Goal: Task Accomplishment & Management: Use online tool/utility

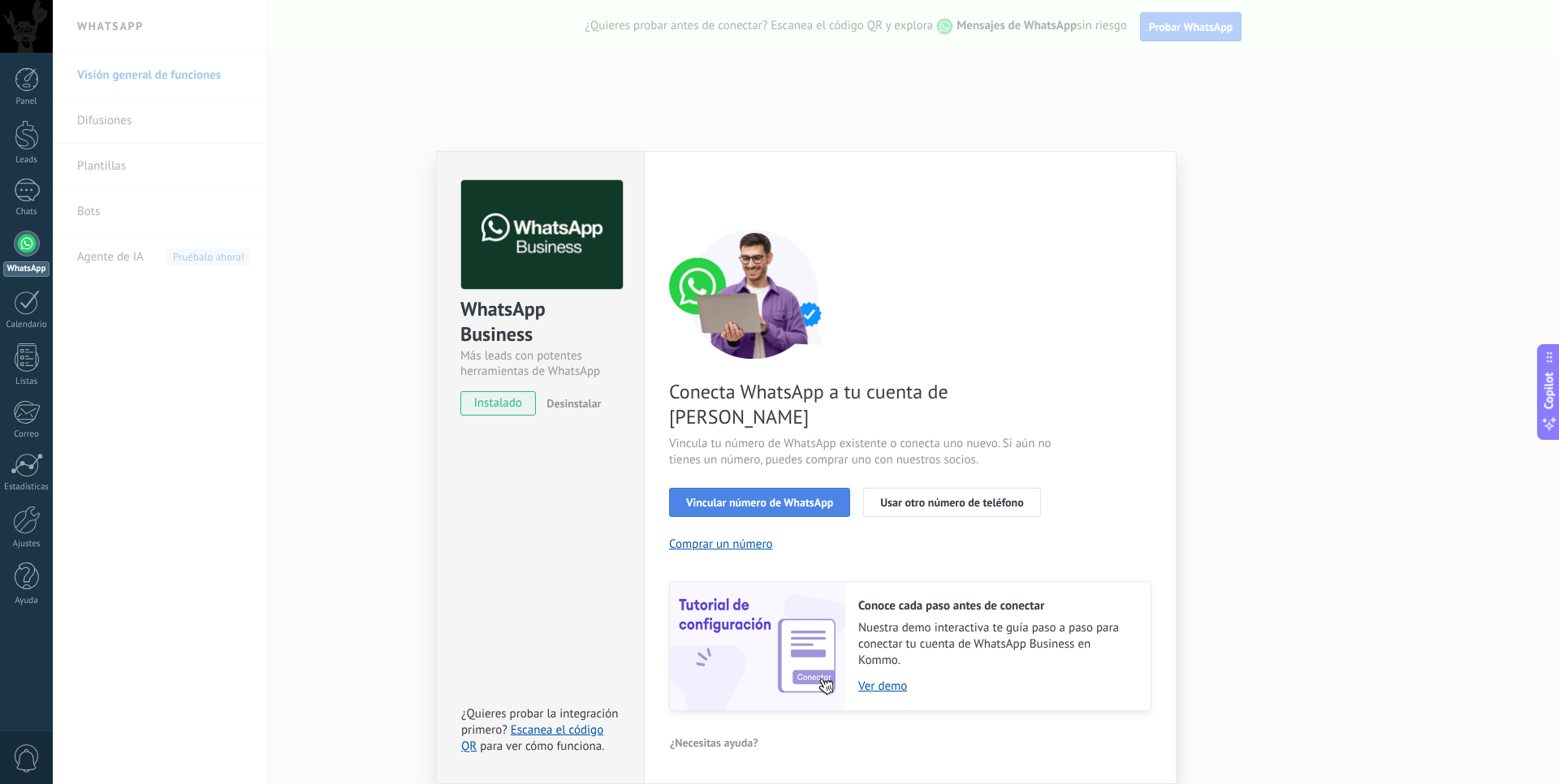
click at [732, 497] on span "Vincular número de WhatsApp" at bounding box center [760, 502] width 147 height 11
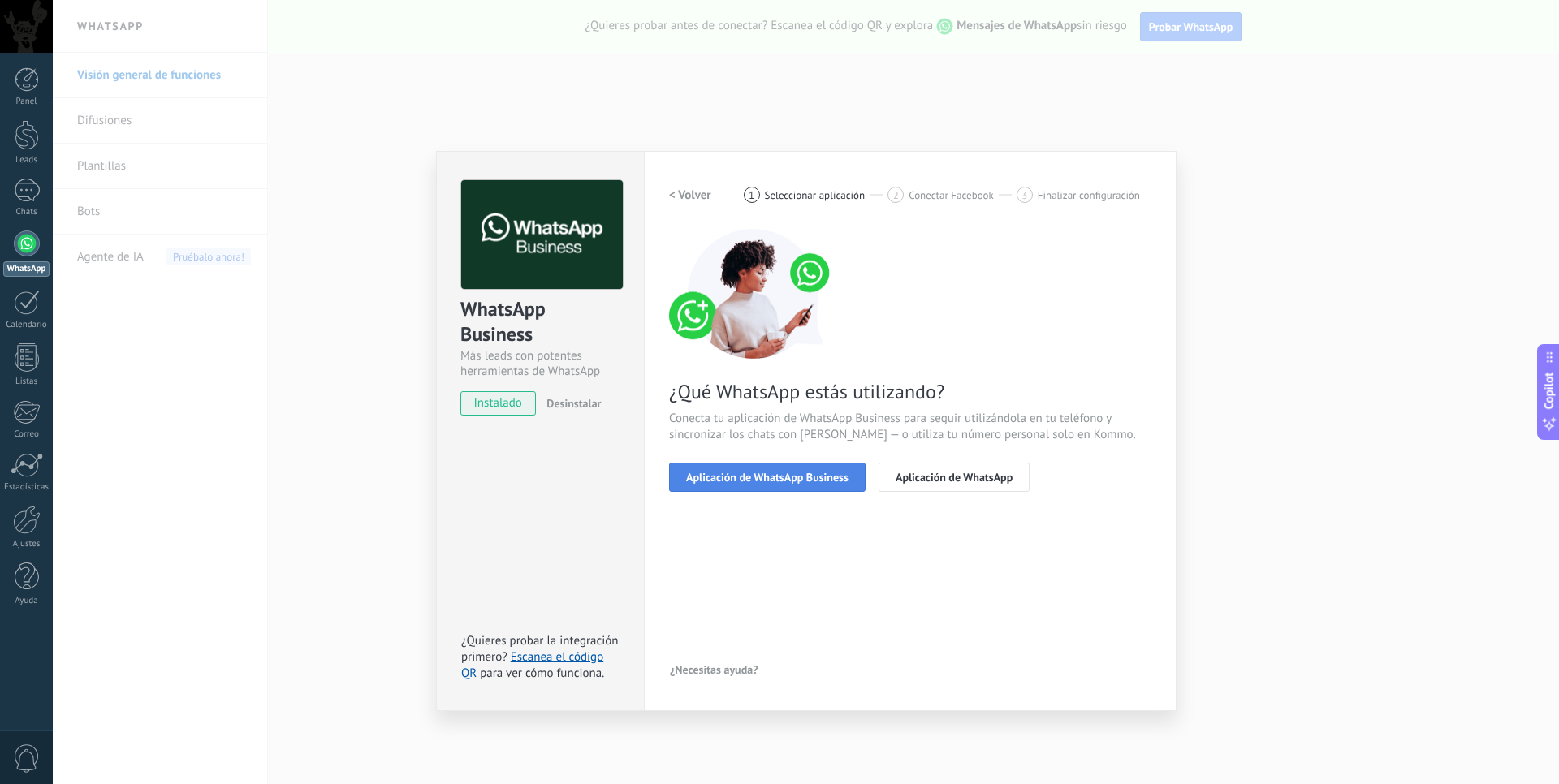
click at [781, 472] on span "Aplicación de WhatsApp Business" at bounding box center [768, 477] width 163 height 11
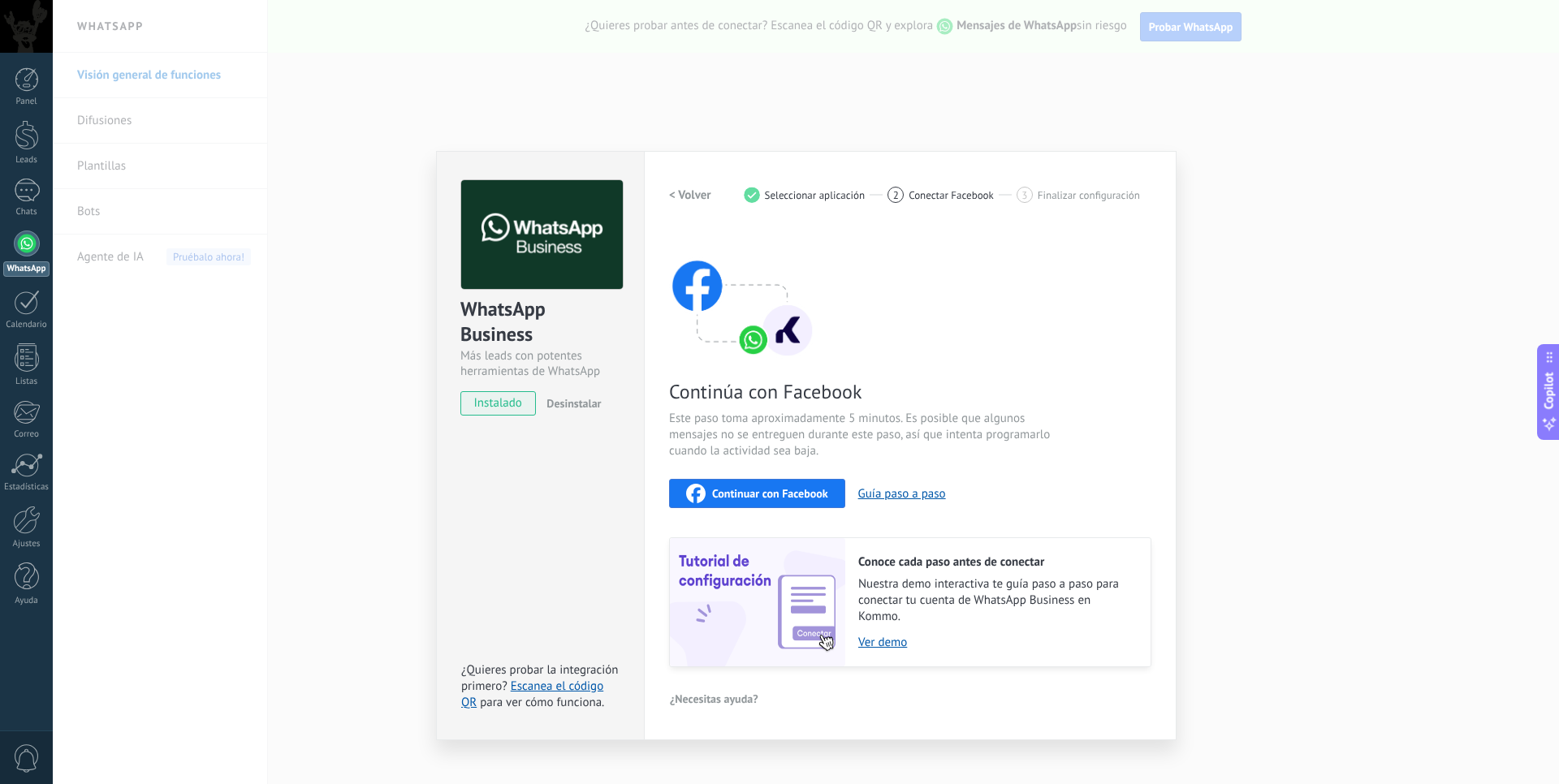
click at [811, 498] on span "Continuar con Facebook" at bounding box center [769, 493] width 116 height 11
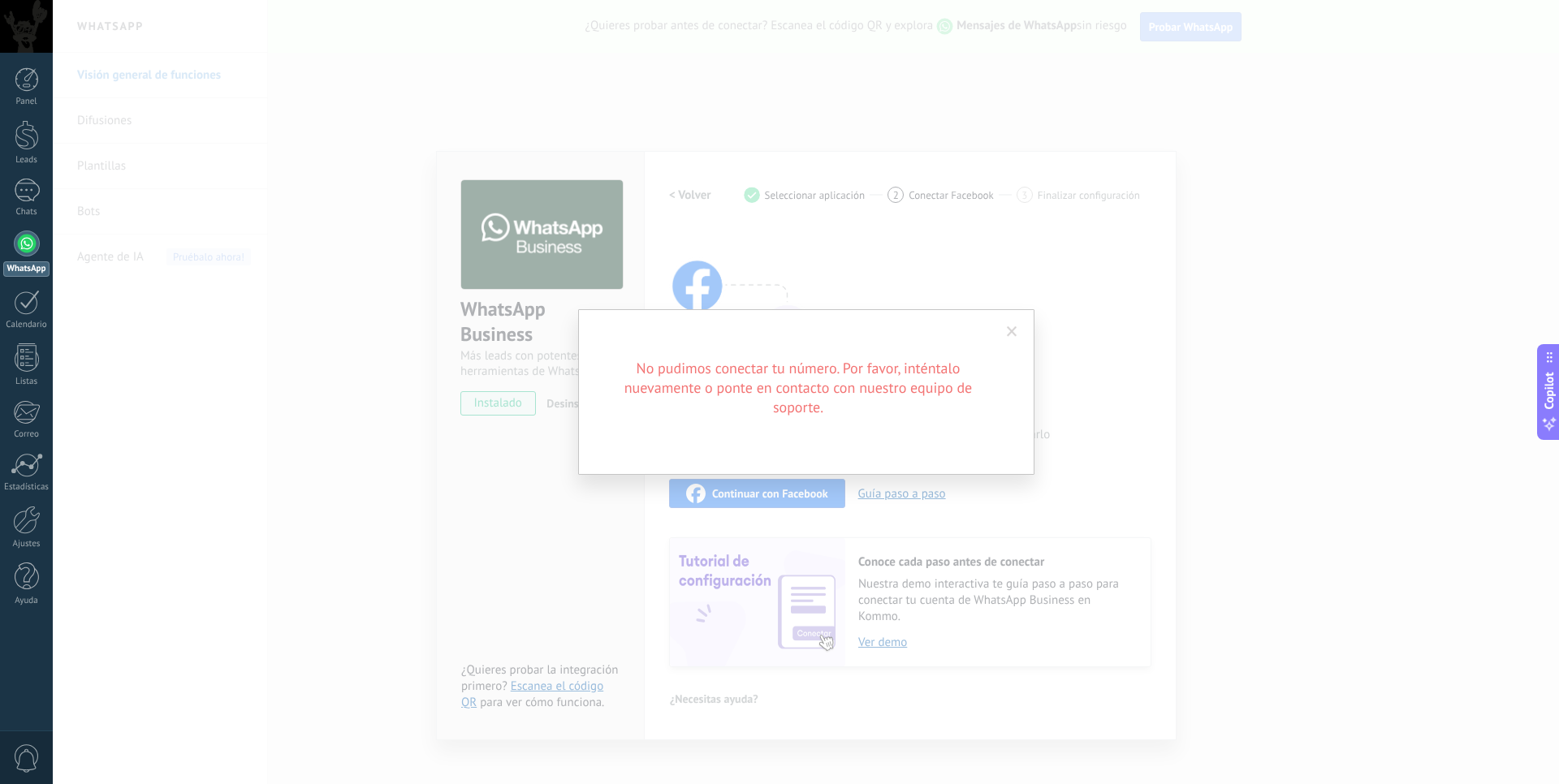
click at [754, 383] on h2 "No pudimos conectar tu número. Por favor, inténtalo nuevamente o ponte en conta…" at bounding box center [797, 388] width 390 height 59
drag, startPoint x: 1015, startPoint y: 320, endPoint x: 1017, endPoint y: 330, distance: 10.2
click at [1016, 322] on span at bounding box center [1012, 332] width 27 height 28
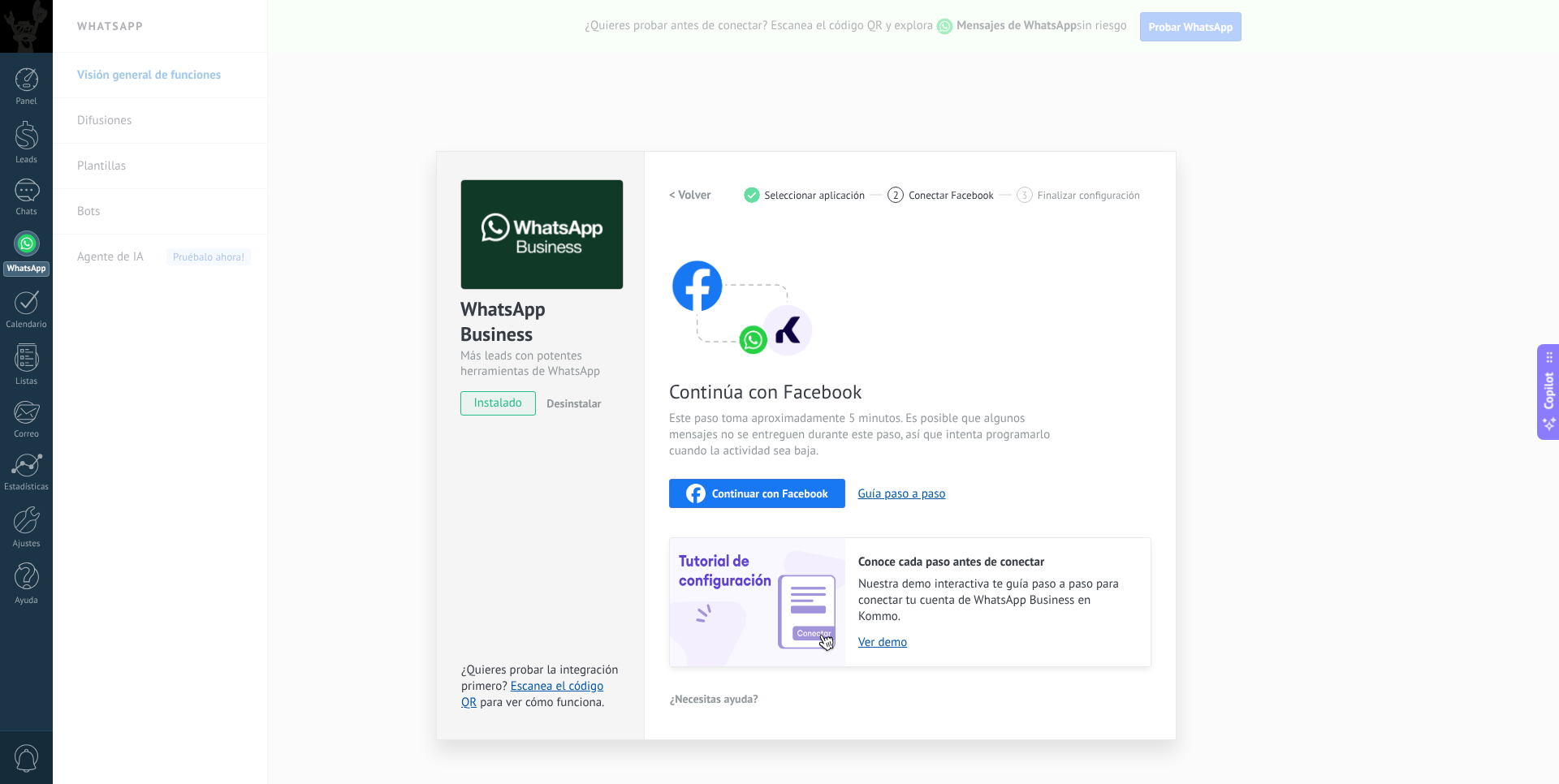
click at [803, 492] on span "Continuar con Facebook" at bounding box center [769, 493] width 116 height 11
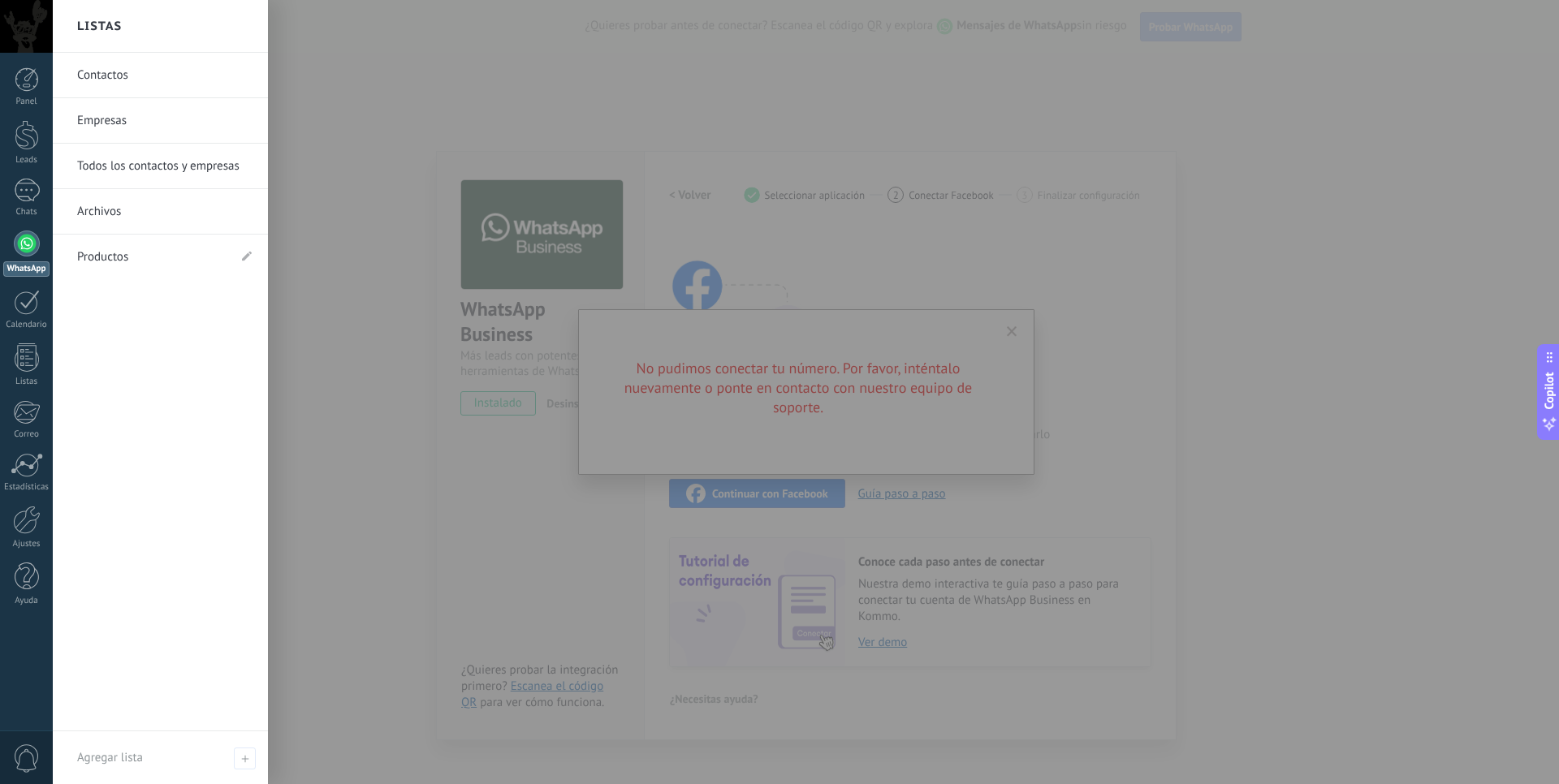
click at [802, 382] on div at bounding box center [832, 392] width 1559 height 784
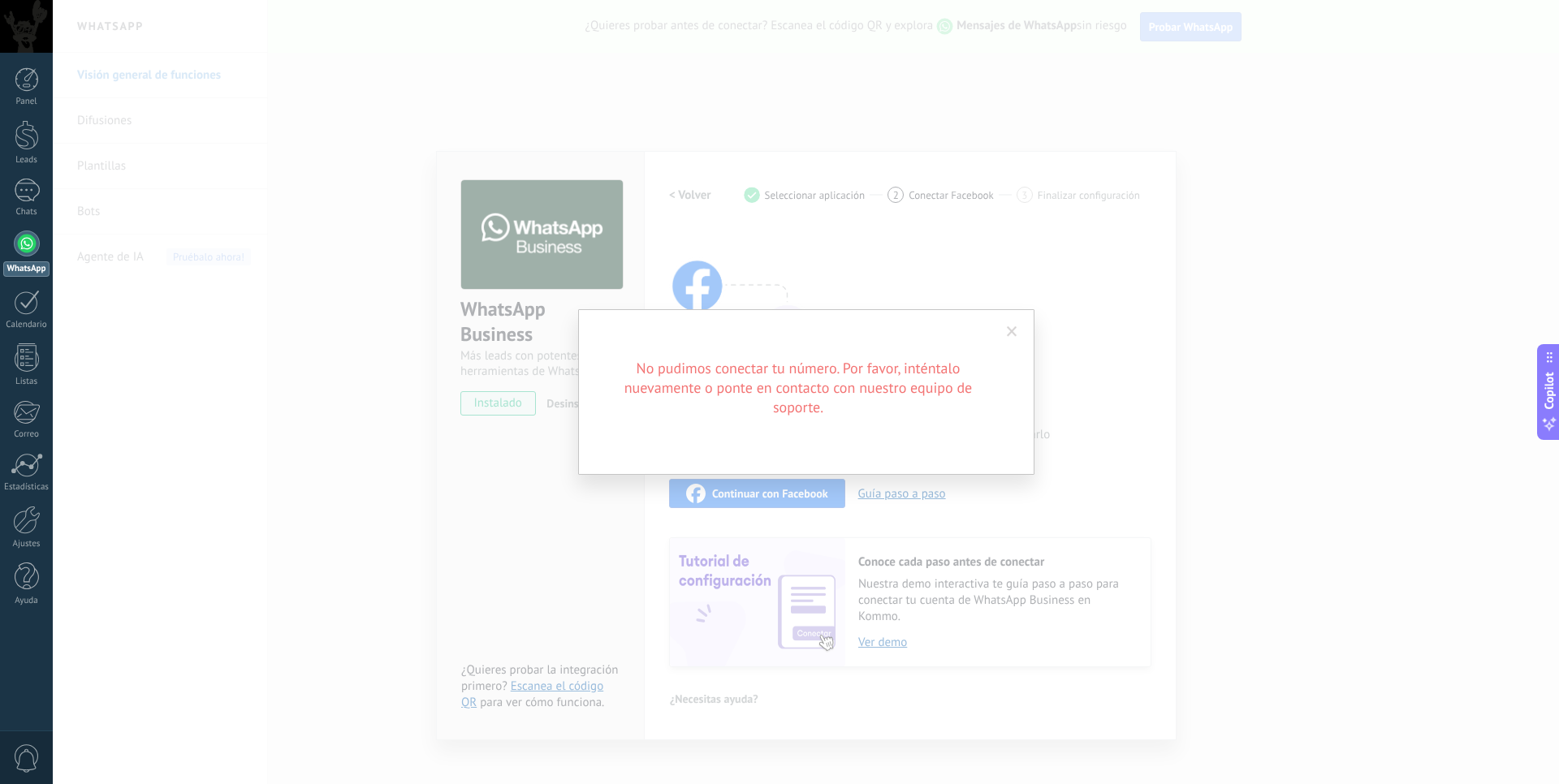
click at [1015, 336] on span at bounding box center [1012, 332] width 11 height 11
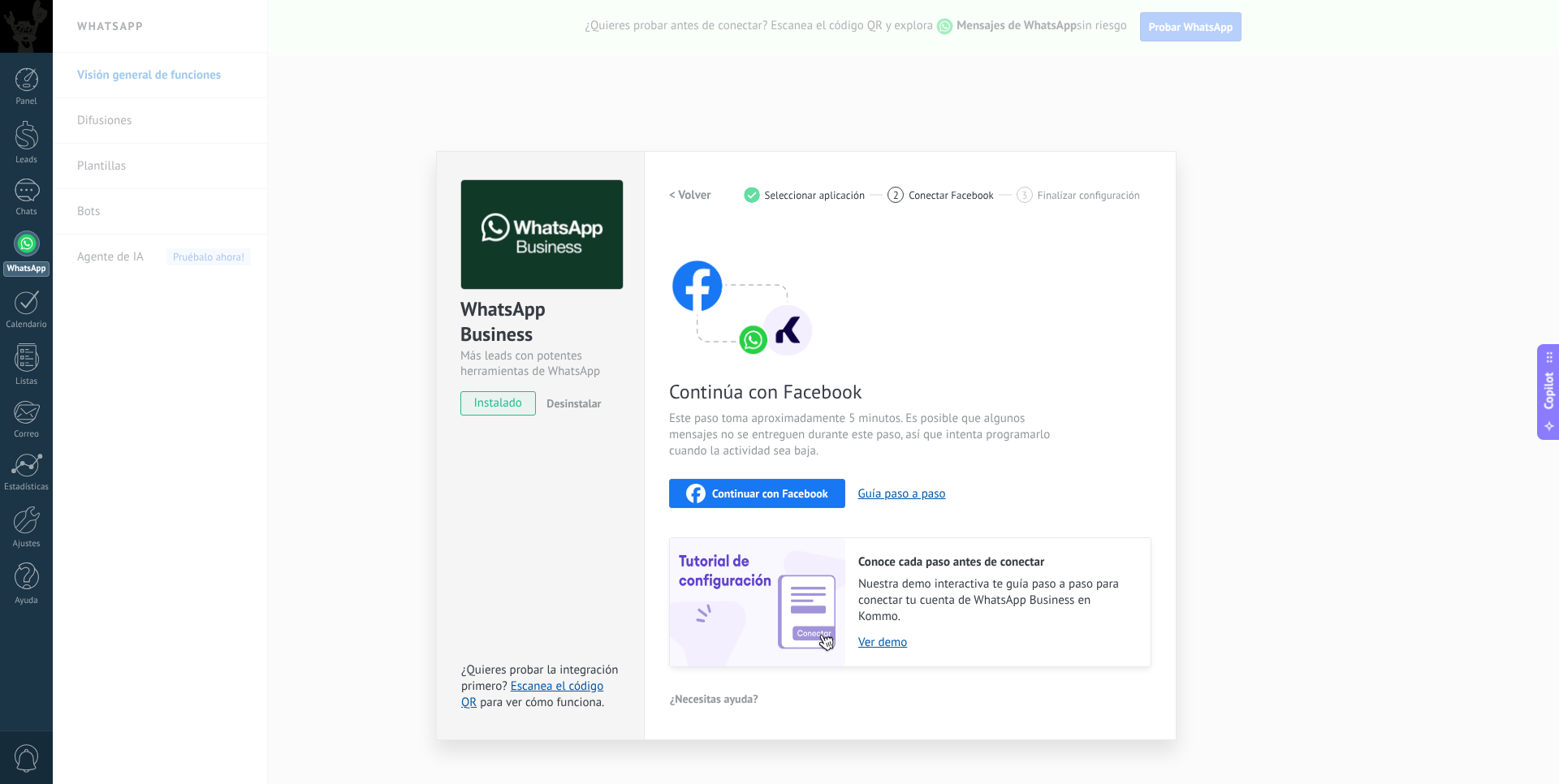
click at [381, 277] on div "WhatsApp Business Más leads con potentes herramientas de WhatsApp instalado Des…" at bounding box center [805, 392] width 1506 height 784
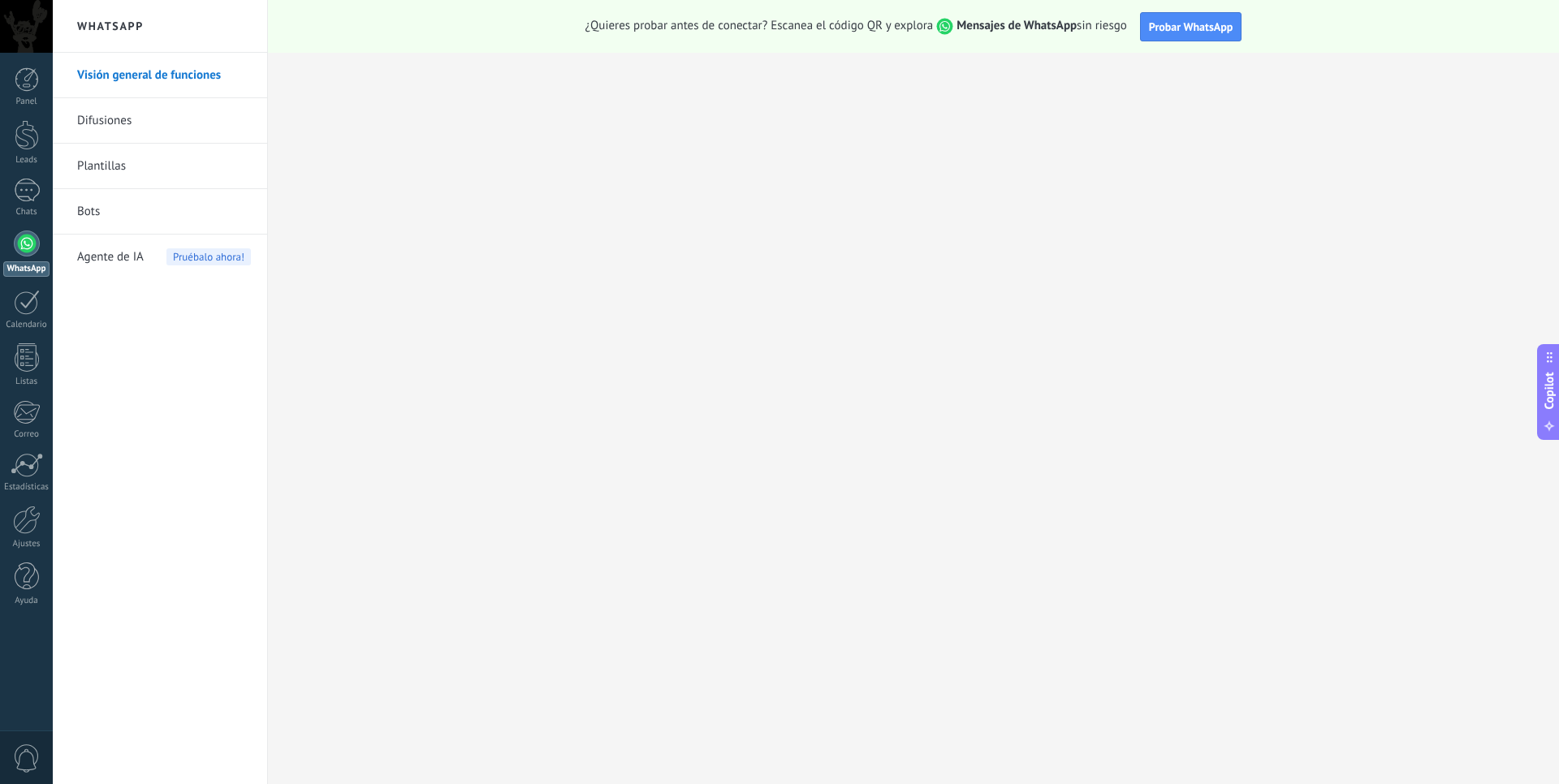
click at [32, 249] on div at bounding box center [27, 243] width 26 height 26
click at [1171, 28] on span "Probar WhatsApp" at bounding box center [1190, 26] width 84 height 15
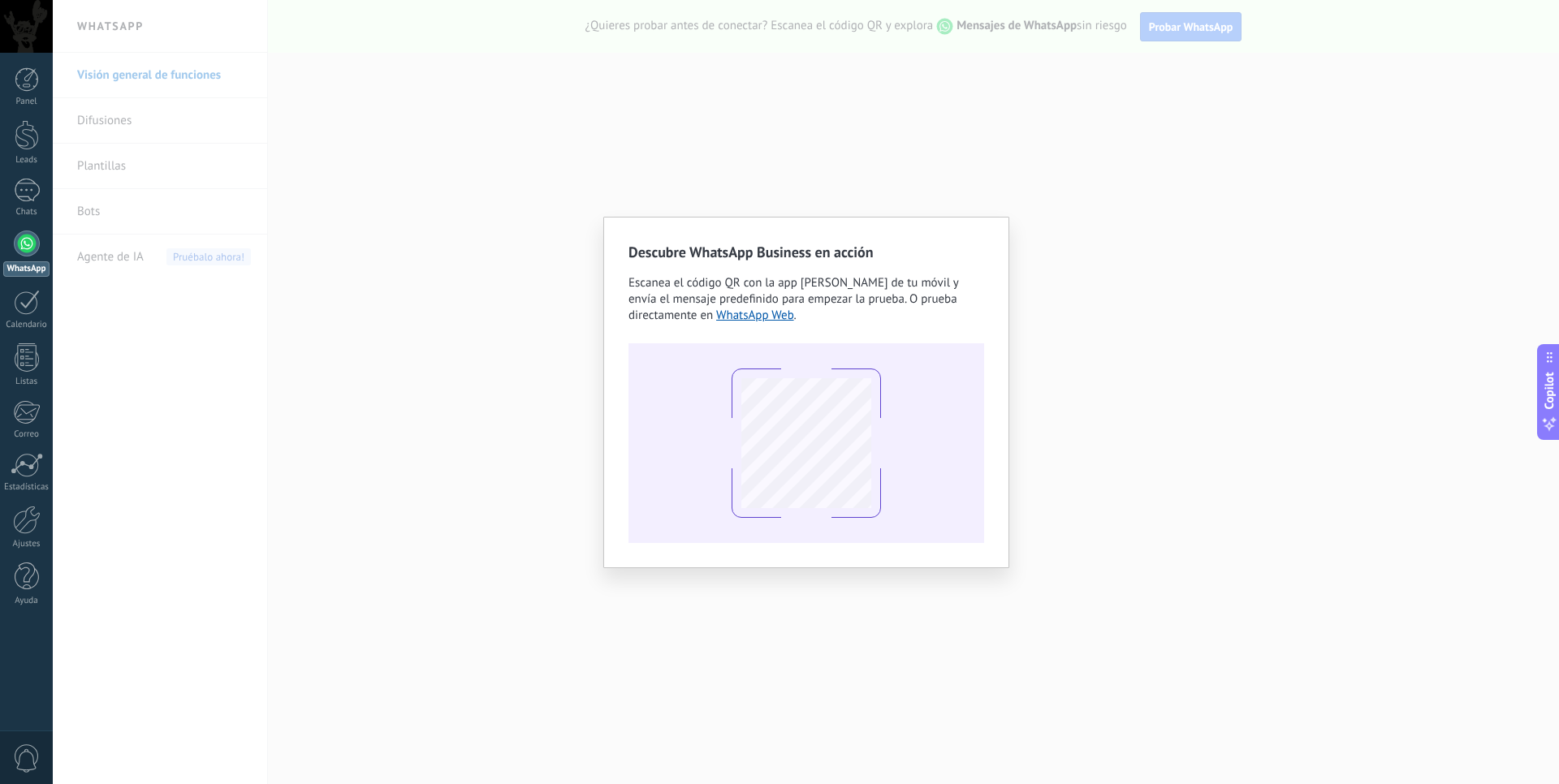
drag, startPoint x: 1052, startPoint y: 380, endPoint x: 1035, endPoint y: 156, distance: 224.6
click at [1055, 380] on div "Descubre WhatsApp Business en acción Escanea el código QR con la app [PERSON_NA…" at bounding box center [805, 392] width 1506 height 784
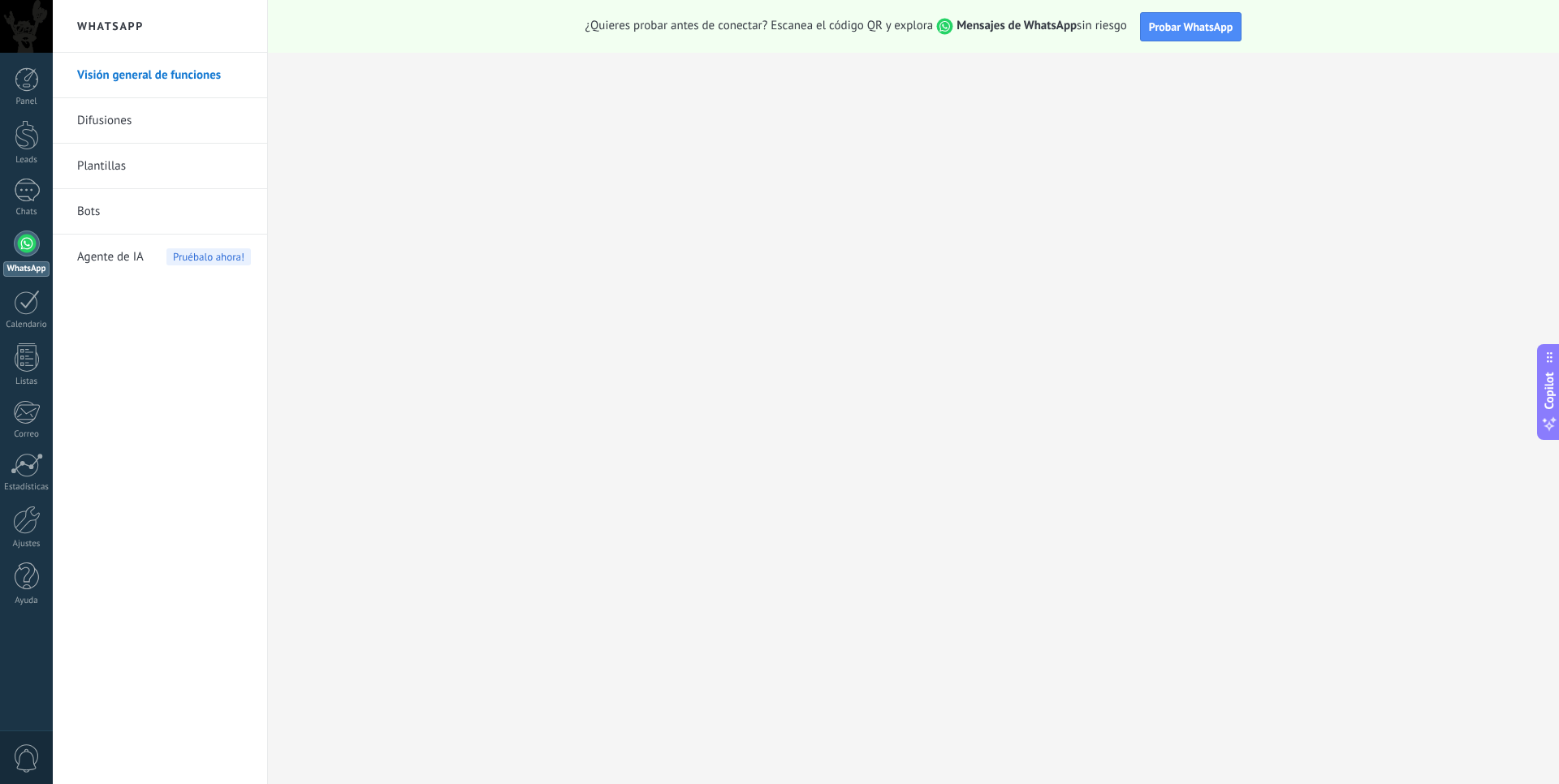
click at [135, 205] on link "Bots" at bounding box center [164, 212] width 173 height 46
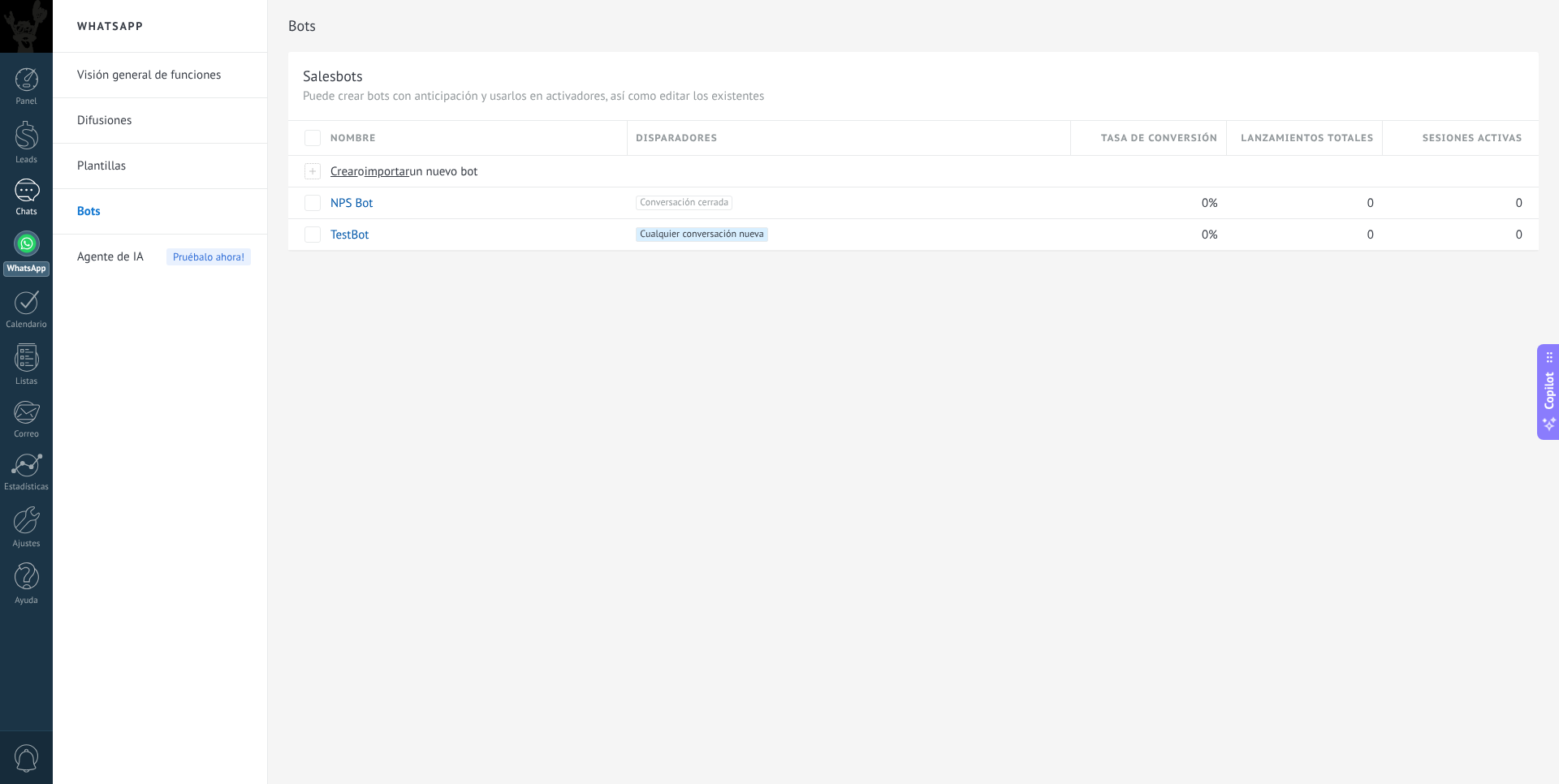
click at [31, 196] on div at bounding box center [27, 190] width 26 height 24
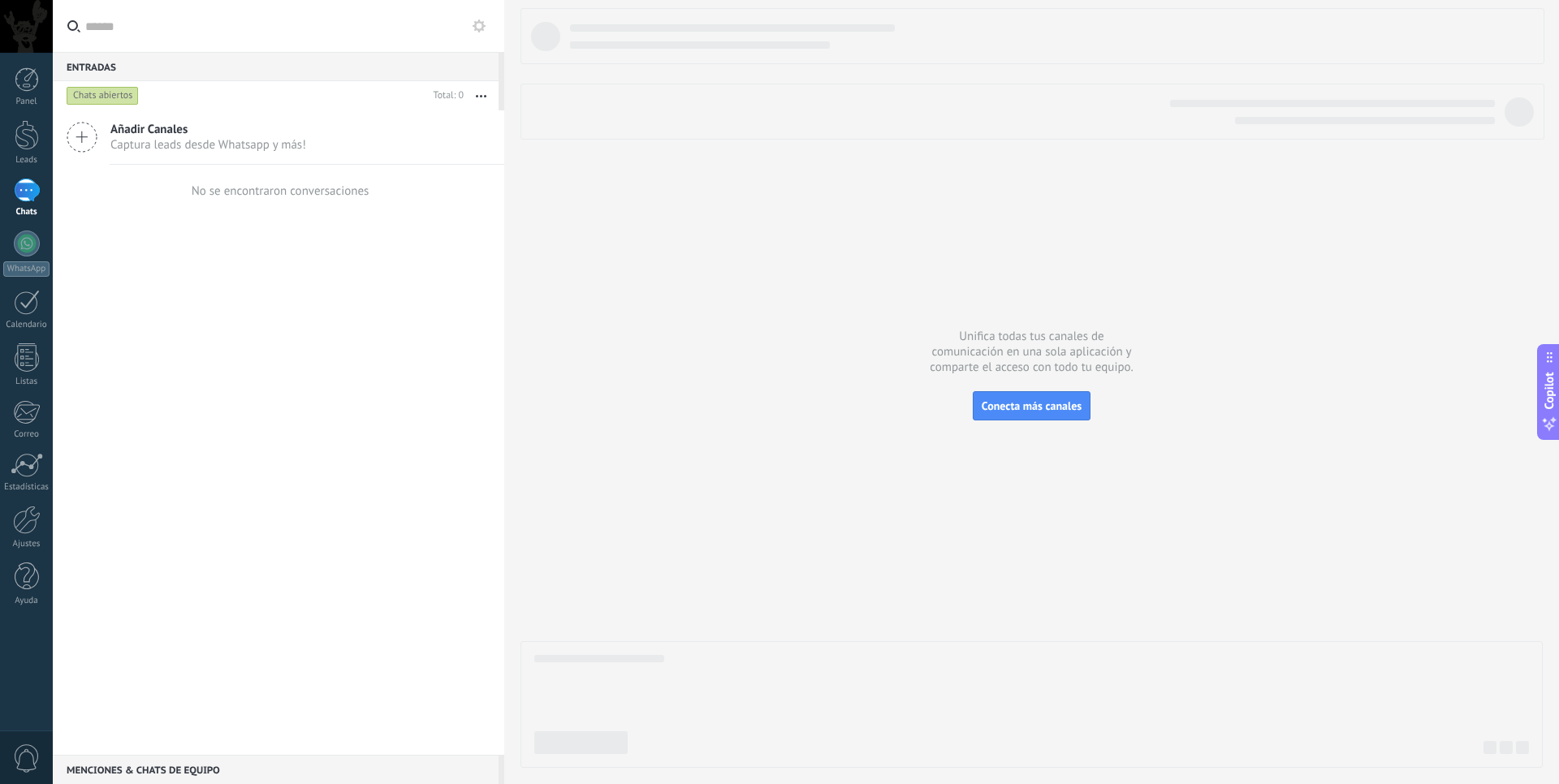
click at [192, 141] on span "Captura leads desde Whatsapp y más!" at bounding box center [208, 145] width 196 height 16
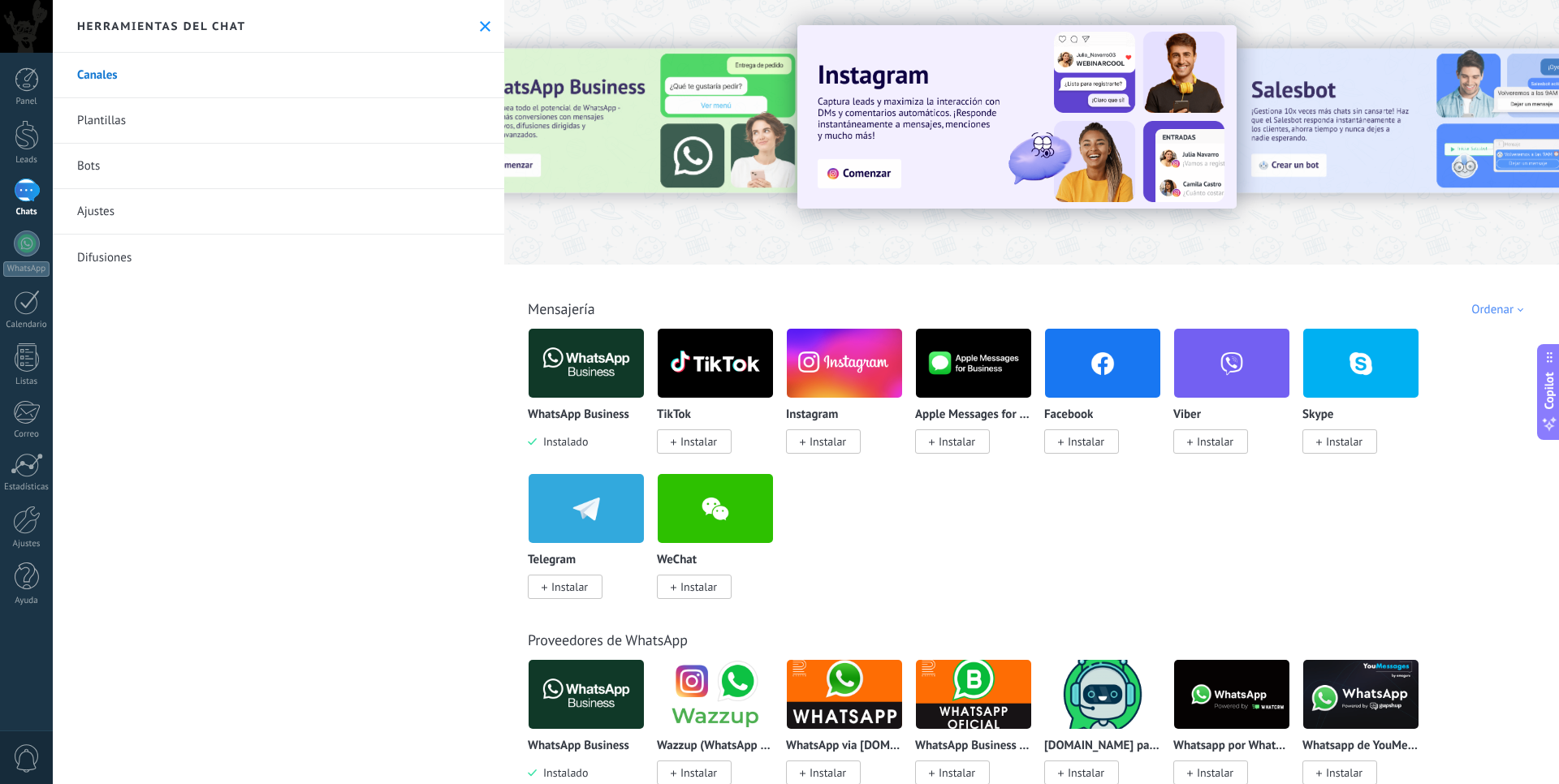
click at [570, 589] on span "Instalar" at bounding box center [570, 586] width 37 height 15
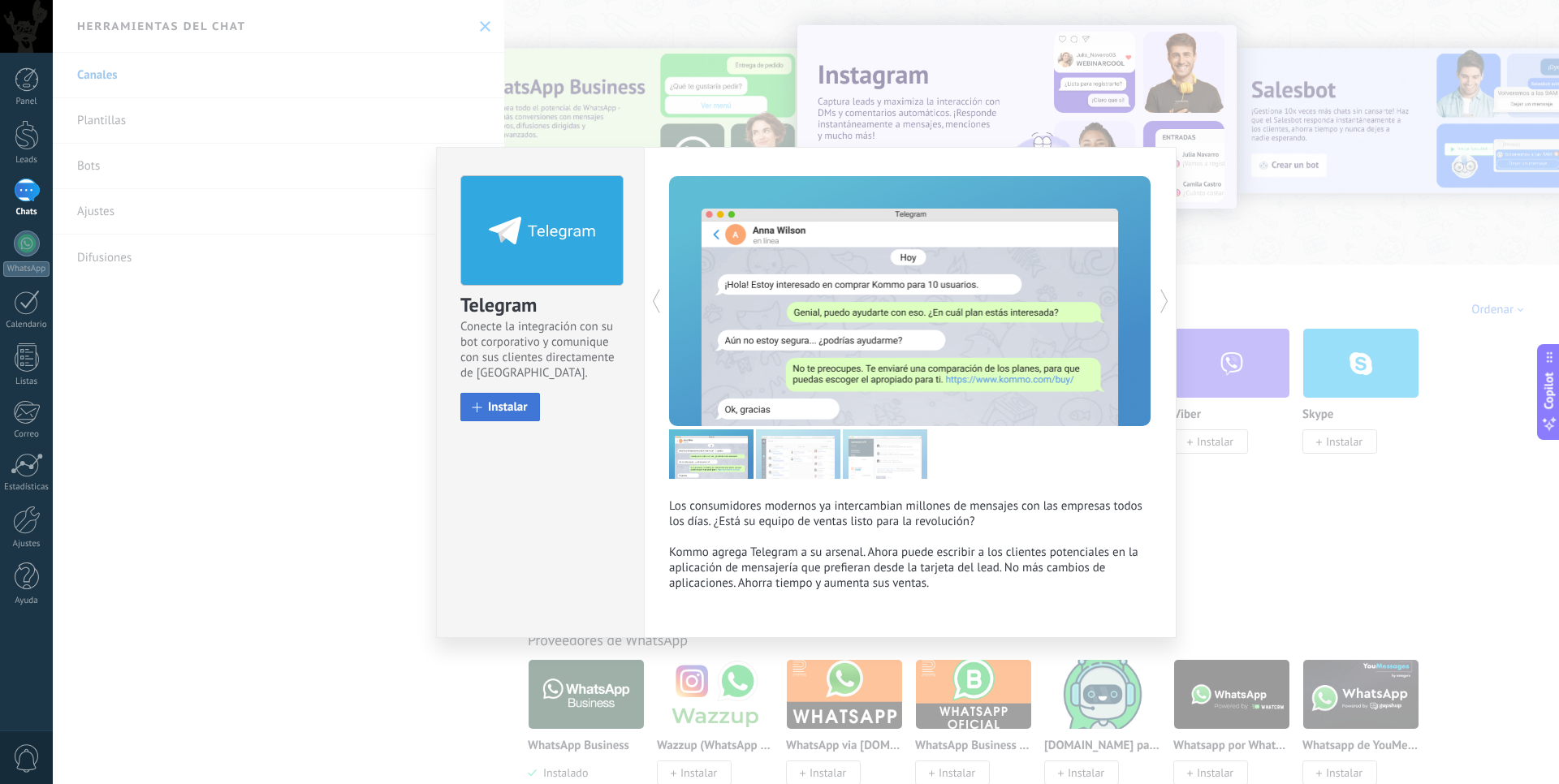
click at [505, 407] on span "Instalar" at bounding box center [507, 407] width 39 height 12
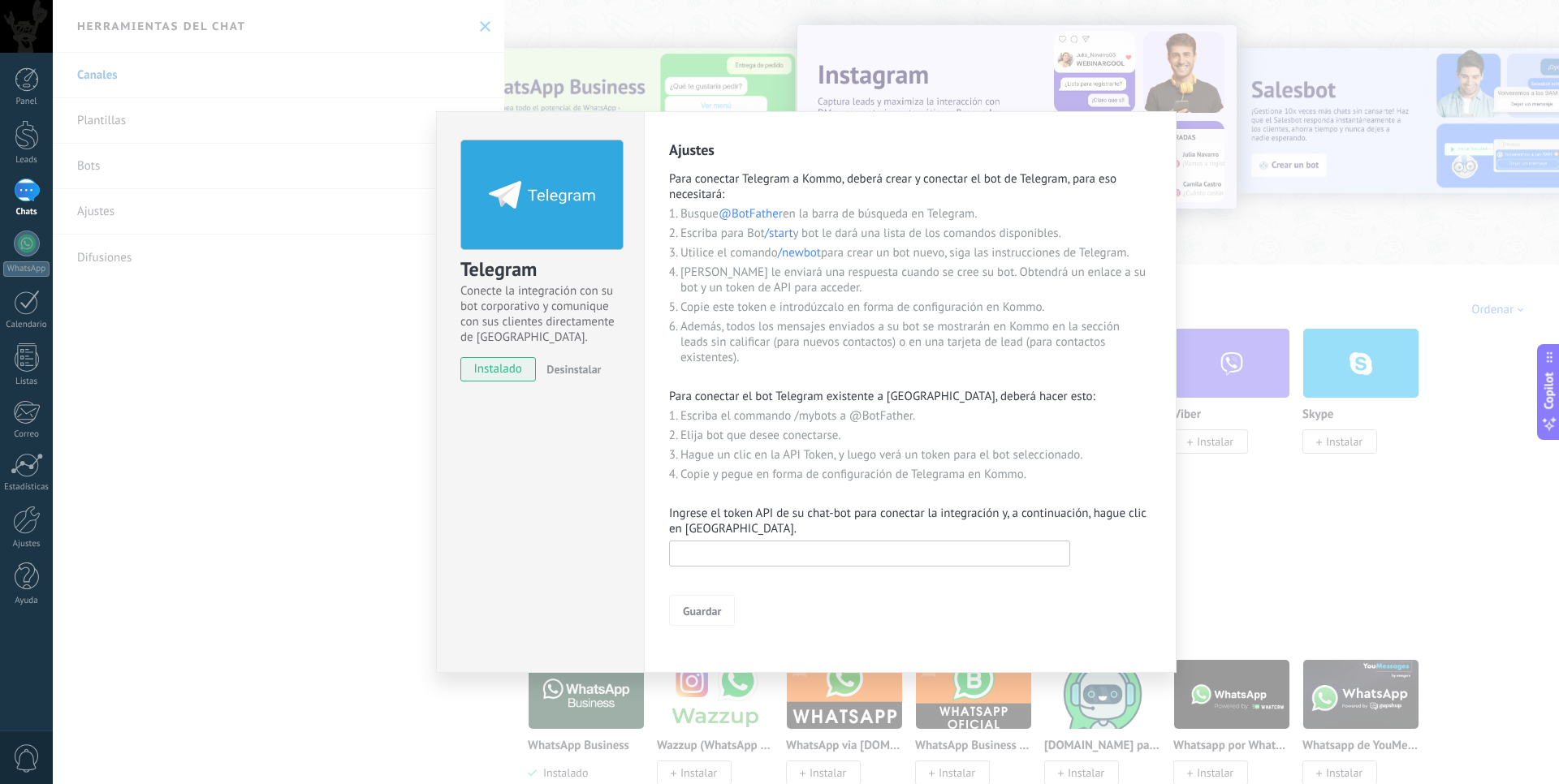
click at [719, 555] on input "text" at bounding box center [869, 554] width 401 height 26
paste input "**********"
type input "**********"
click at [724, 618] on button "Guardar" at bounding box center [701, 610] width 66 height 31
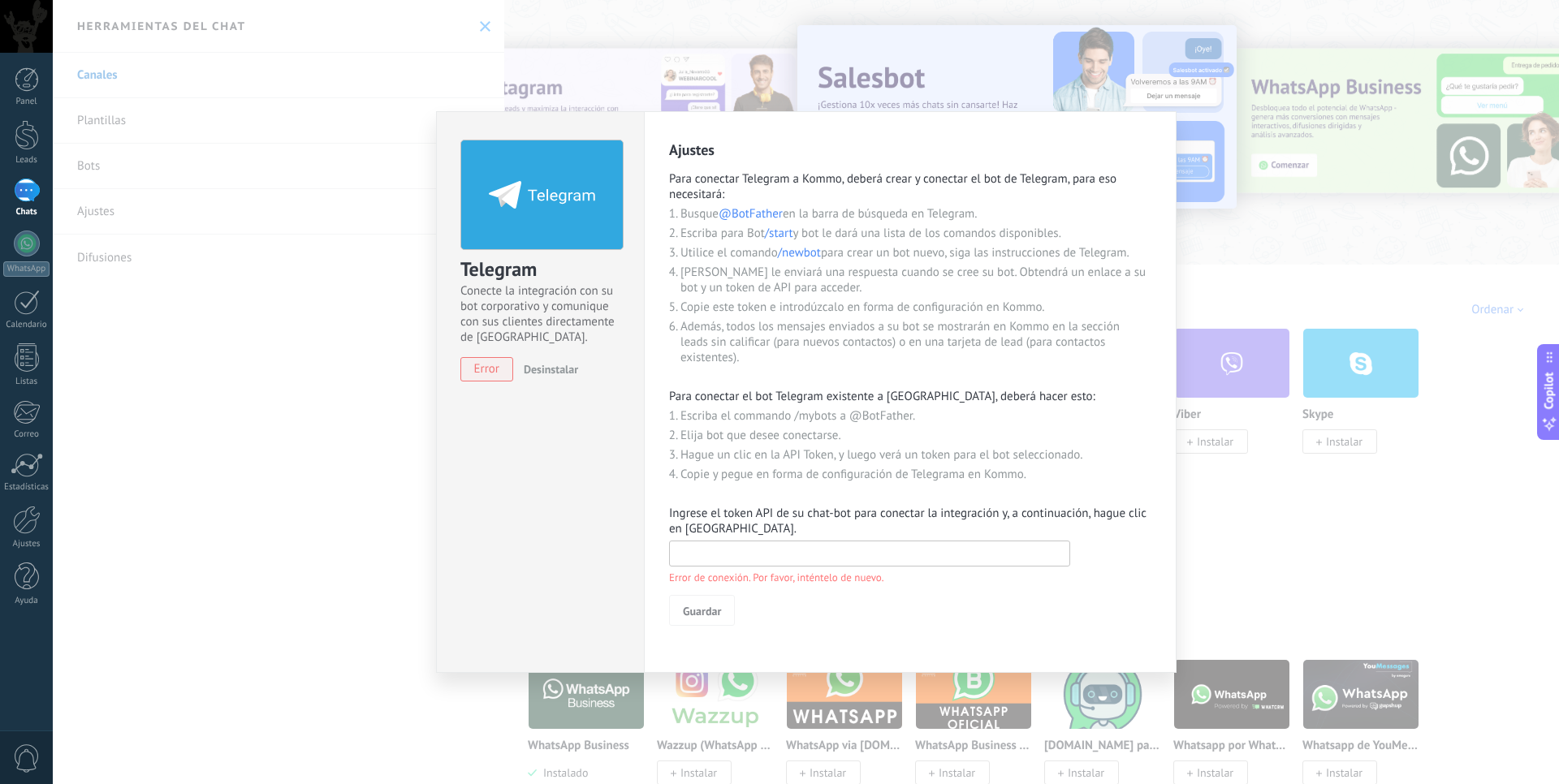
click at [776, 550] on input "text" at bounding box center [869, 554] width 401 height 26
paste input "**********"
type input "**********"
click at [713, 611] on span "Guardar" at bounding box center [702, 611] width 39 height 11
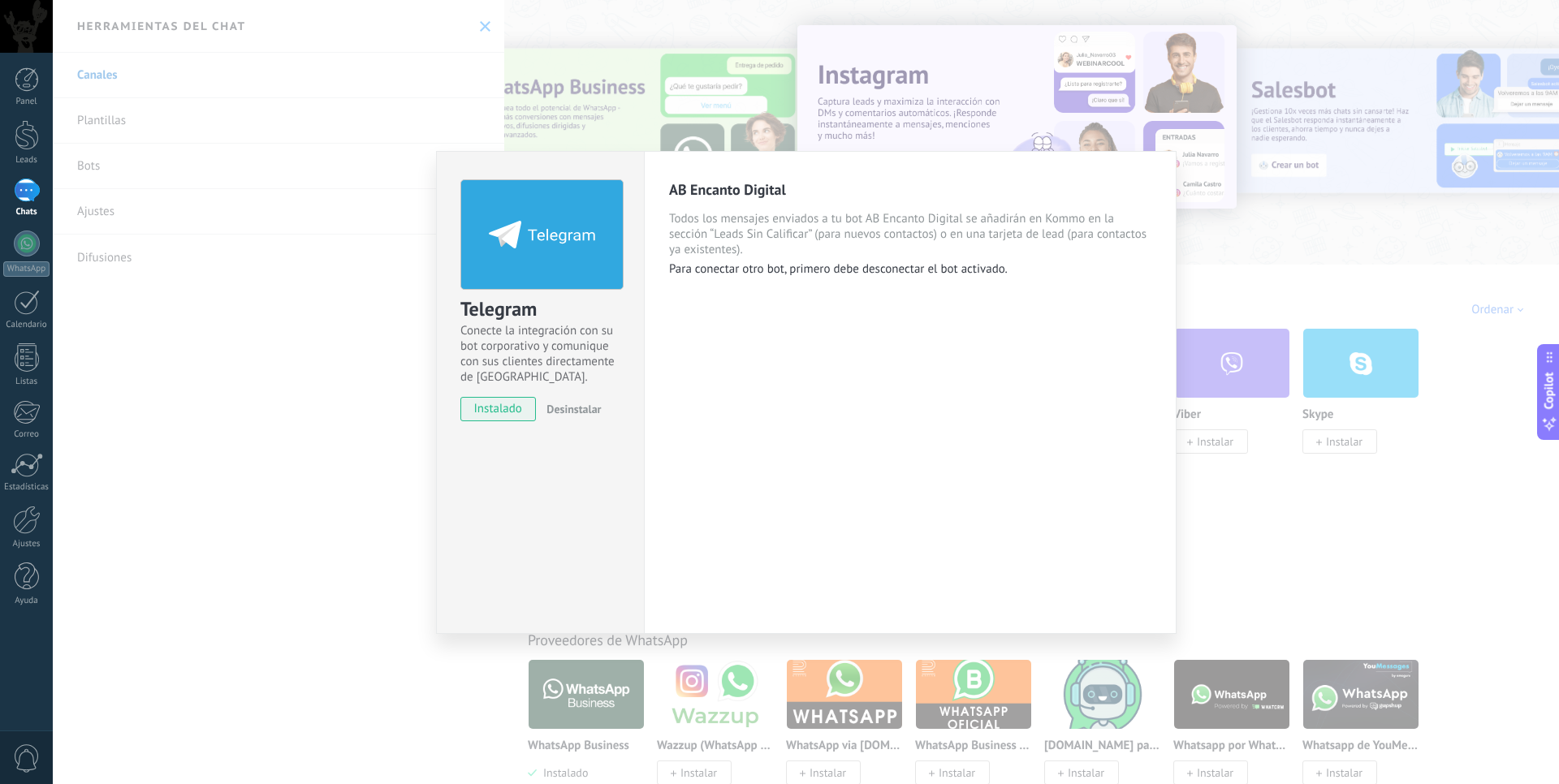
click at [757, 417] on div "AB Encanto Digital Todos los mensajes enviados a tu bot AB Encanto Digital se a…" at bounding box center [910, 393] width 532 height 483
click at [1232, 510] on div "Telegram Conecte la integración con su bot corporativo y comunique con sus clie…" at bounding box center [805, 392] width 1506 height 784
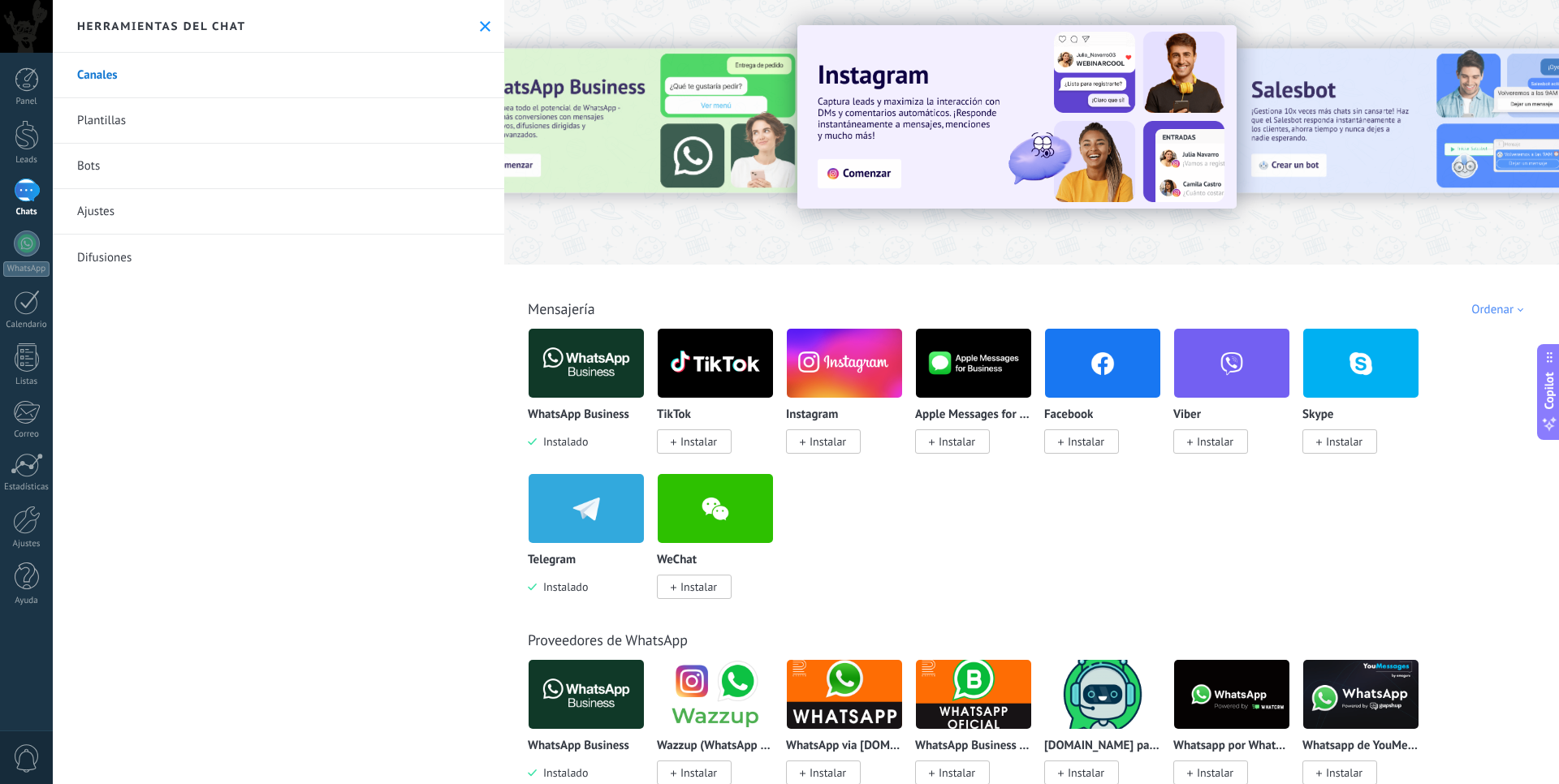
click at [357, 504] on div "Canales Plantillas Bots Ajustes Difusiones" at bounding box center [278, 418] width 452 height 732
